Goal: Navigation & Orientation: Find specific page/section

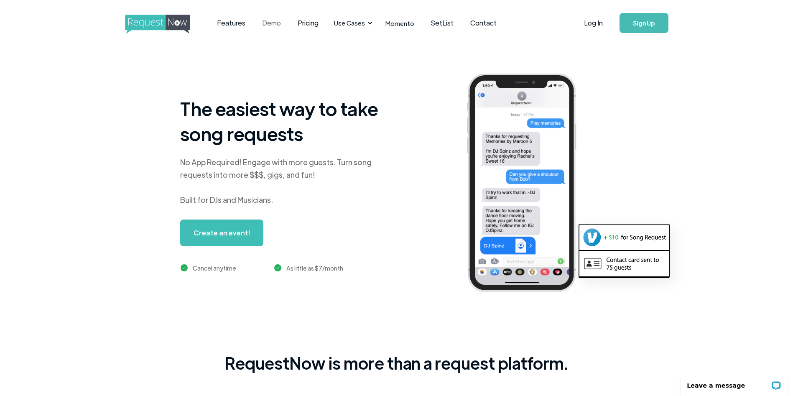
click at [269, 22] on link "Demo" at bounding box center [272, 23] width 36 height 26
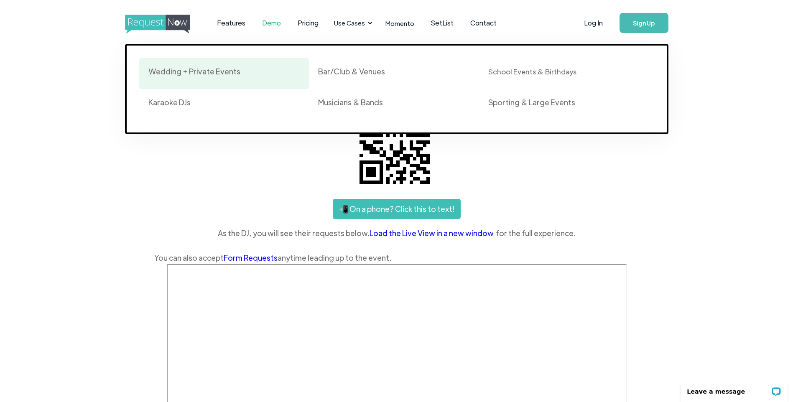
click at [195, 74] on div "Wedding + Private Events" at bounding box center [194, 71] width 92 height 10
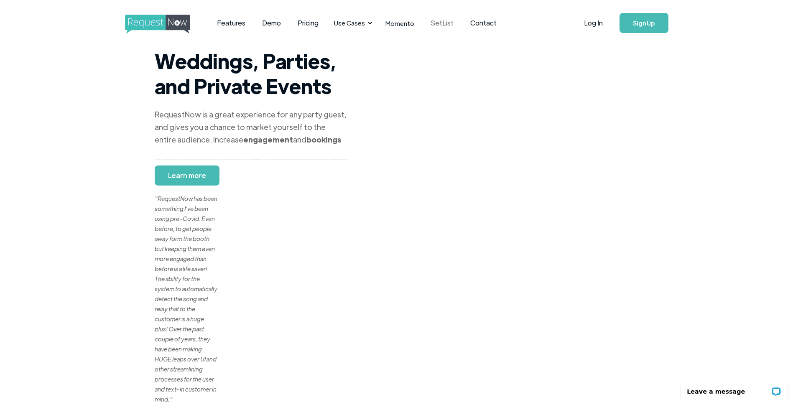
click at [438, 26] on link "SetList" at bounding box center [442, 23] width 39 height 26
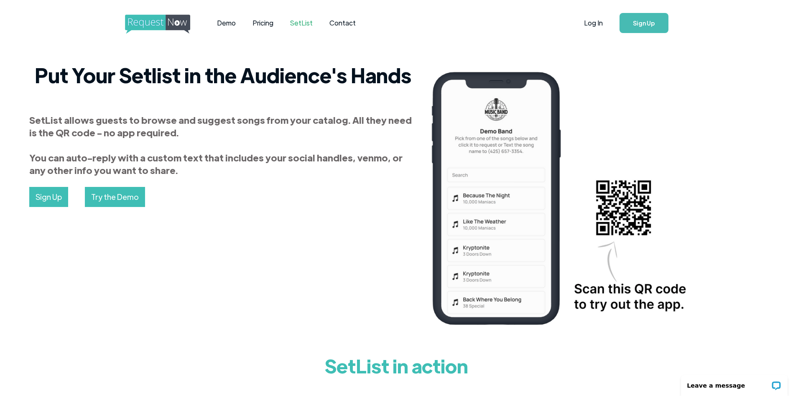
click at [101, 200] on link "Try the Demo" at bounding box center [115, 197] width 60 height 20
